Goal: Information Seeking & Learning: Learn about a topic

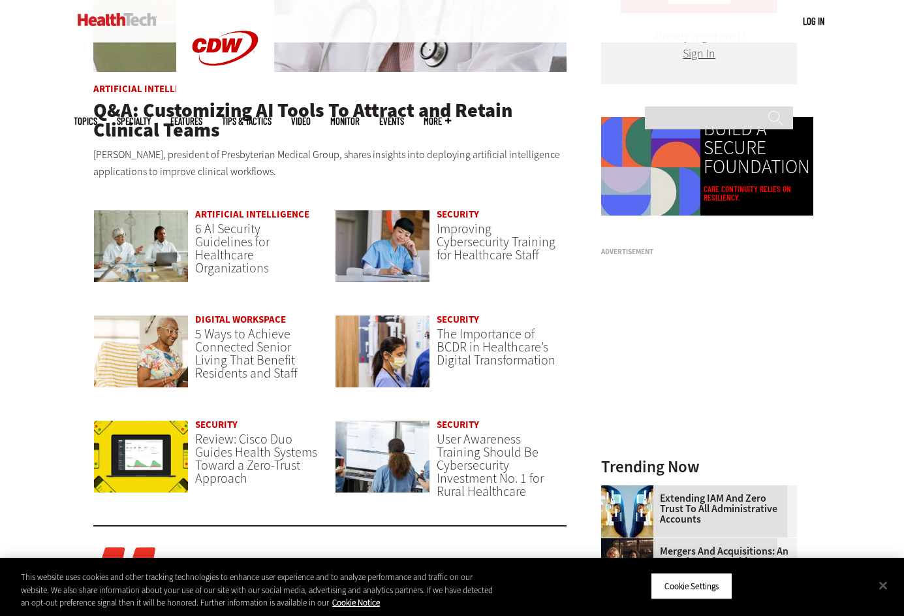
scroll to position [780, 0]
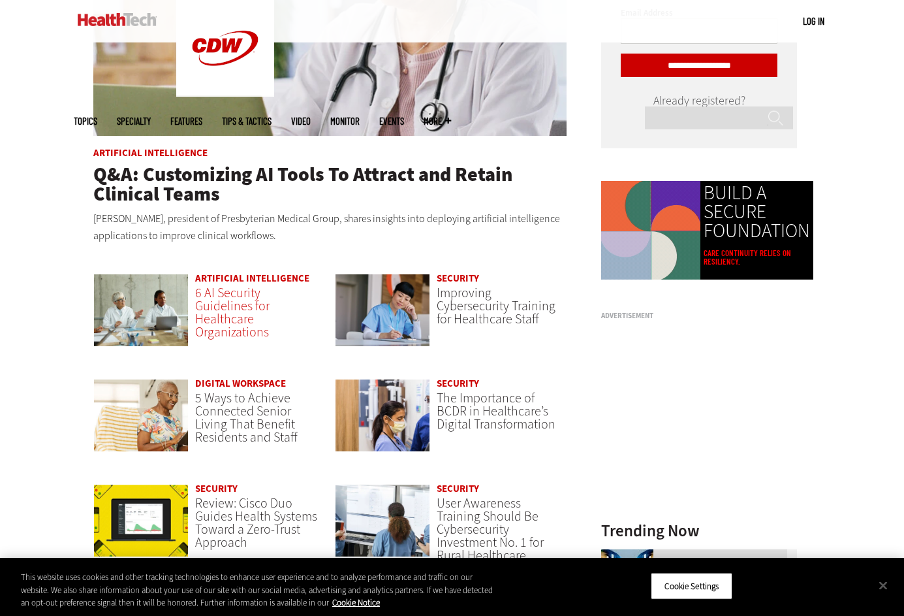
click at [232, 316] on link "6 AI Security Guidelines for Healthcare Organizations" at bounding box center [232, 312] width 74 height 57
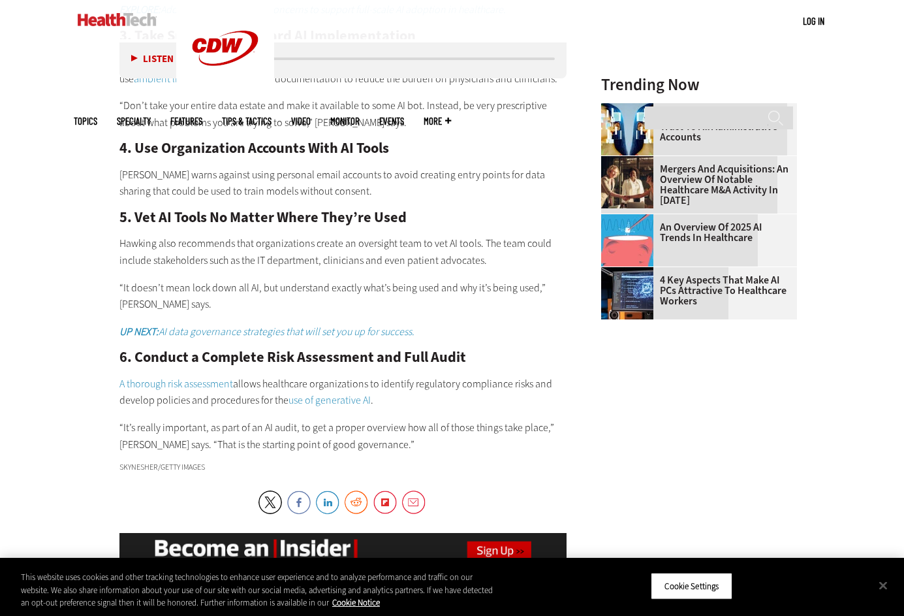
scroll to position [1501, 0]
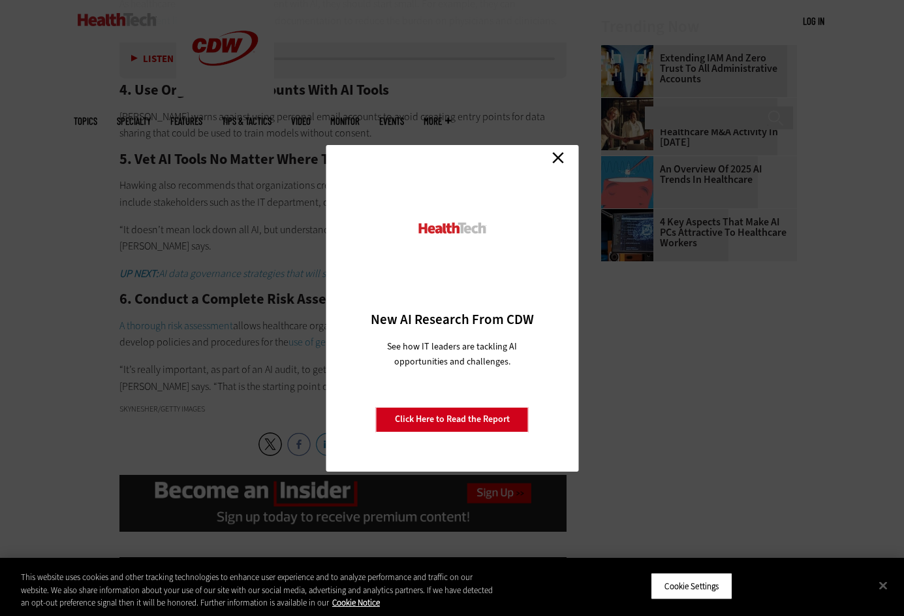
click at [557, 157] on link "Close" at bounding box center [558, 158] width 20 height 20
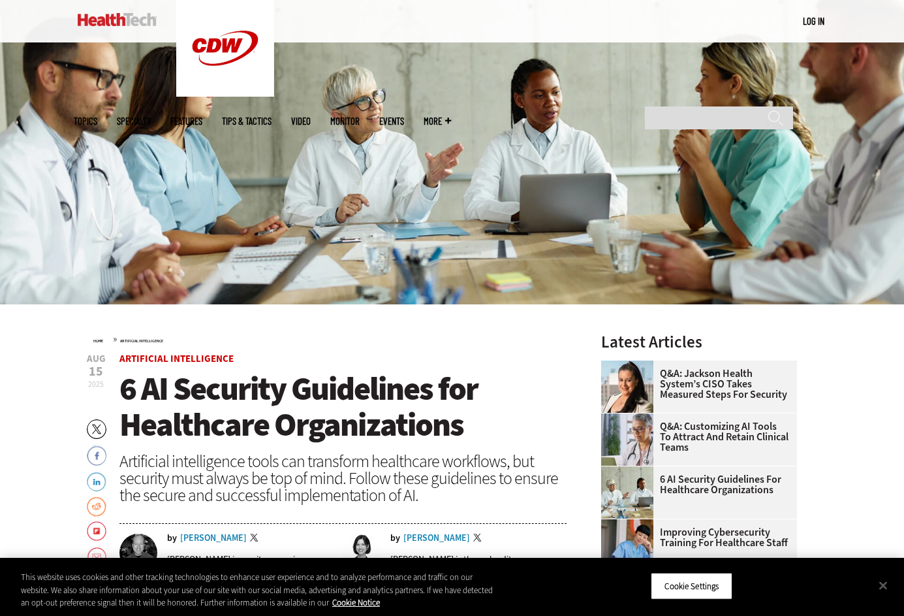
scroll to position [131, 0]
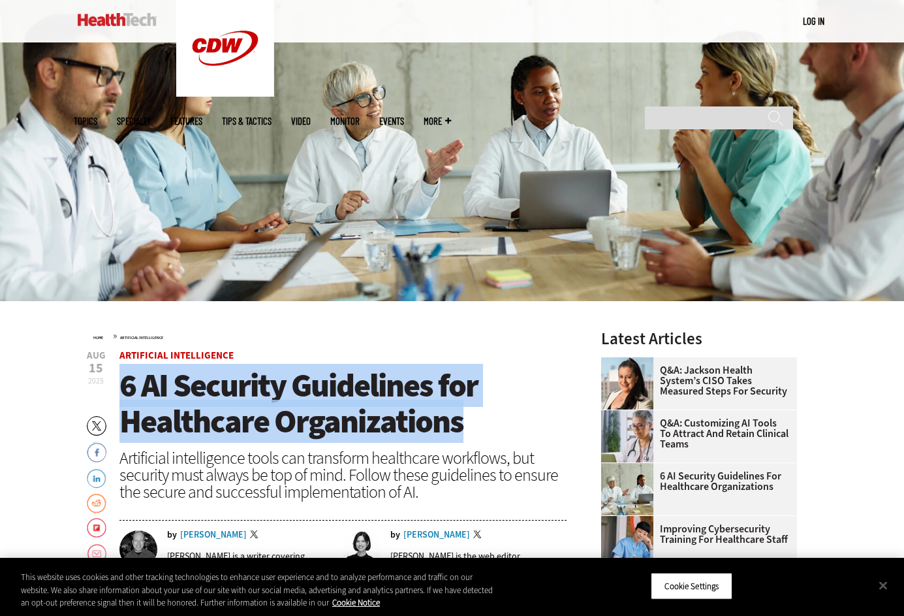
drag, startPoint x: 123, startPoint y: 389, endPoint x: 471, endPoint y: 423, distance: 350.3
click at [471, 423] on h1 "6 AI Security Guidelines for Healthcare Organizations" at bounding box center [343, 404] width 448 height 72
copy span "6 AI Security Guidelines for Healthcare Organizations"
